Goal: Entertainment & Leisure: Browse casually

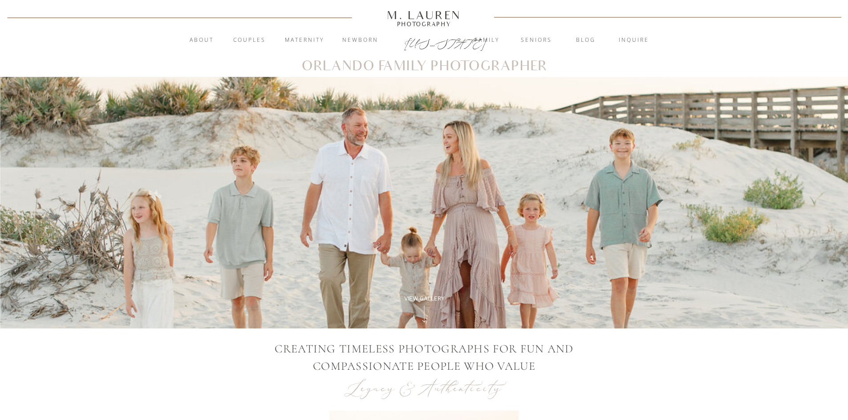
click at [420, 296] on div "View Gallery" at bounding box center [424, 299] width 61 height 8
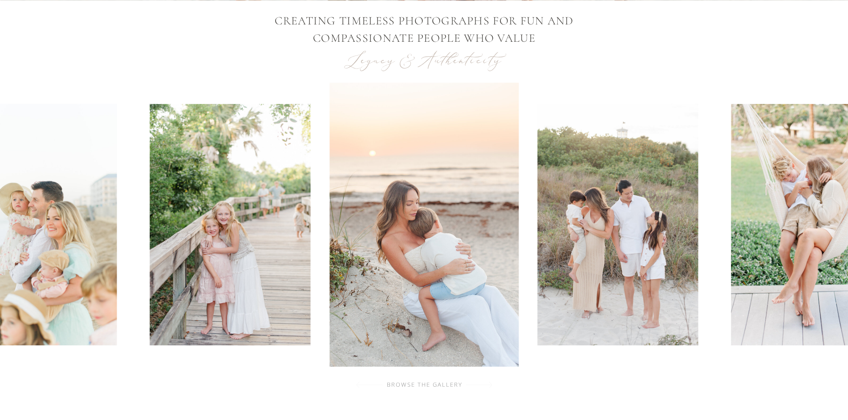
scroll to position [329, 0]
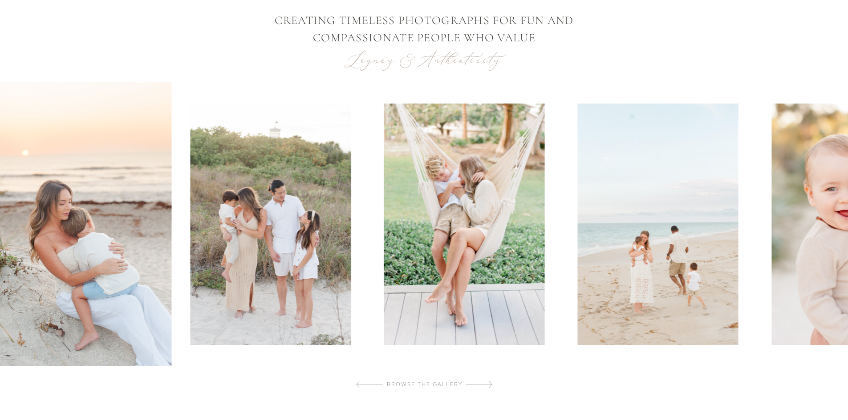
click at [214, 281] on img at bounding box center [270, 225] width 161 height 242
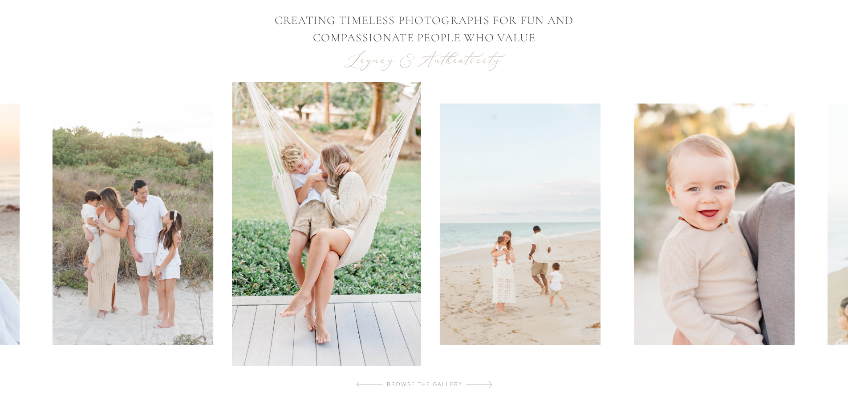
click at [448, 252] on div at bounding box center [270, 224] width 852 height 284
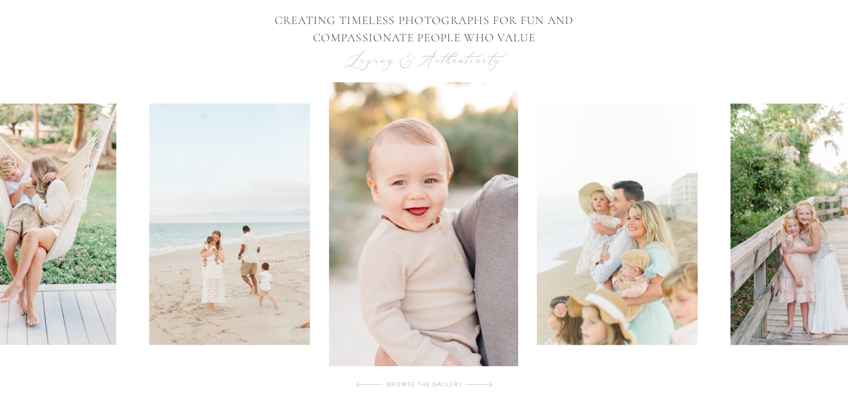
click at [537, 259] on img at bounding box center [617, 225] width 161 height 242
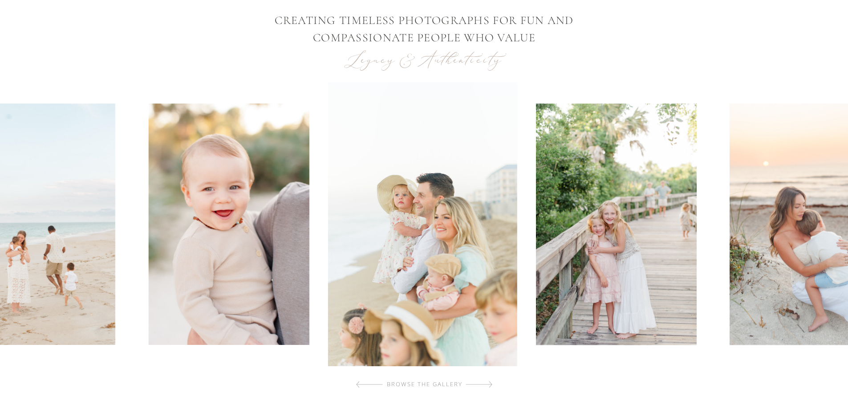
click at [536, 260] on img at bounding box center [616, 225] width 161 height 242
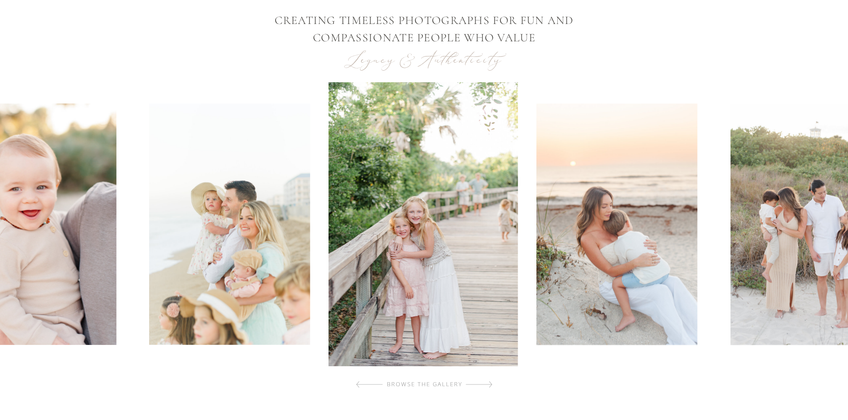
click at [537, 267] on img at bounding box center [617, 225] width 161 height 242
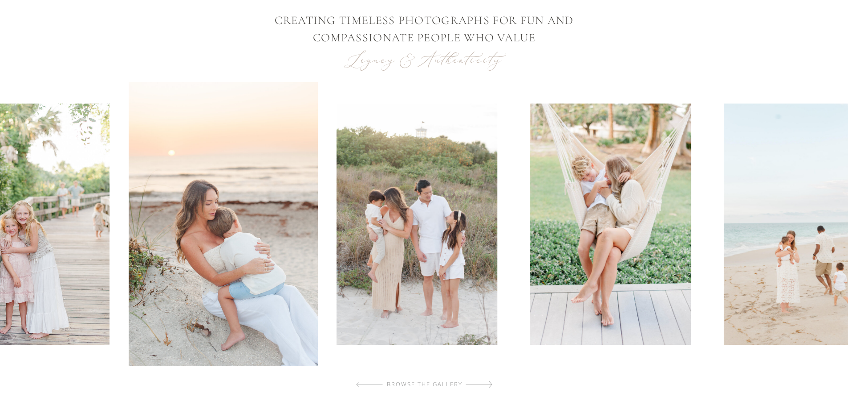
click at [384, 267] on img at bounding box center [416, 225] width 161 height 242
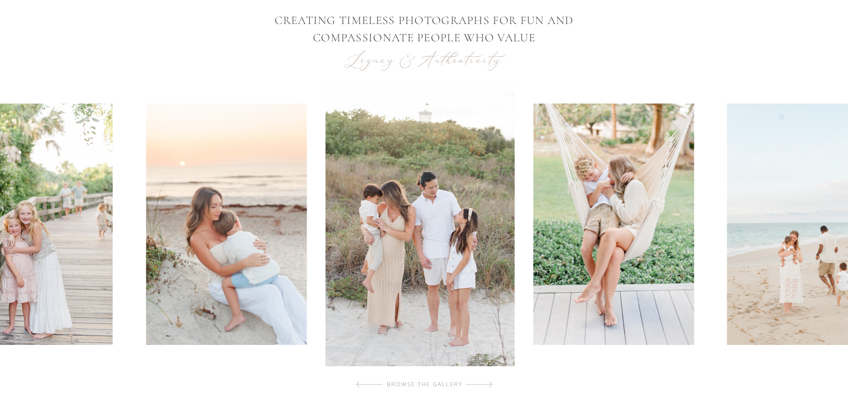
click at [533, 257] on img at bounding box center [613, 225] width 161 height 242
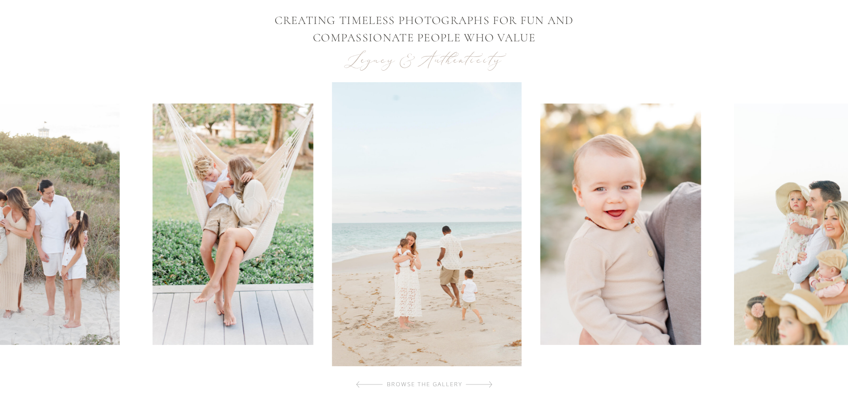
click at [540, 249] on img at bounding box center [620, 225] width 161 height 242
